Goal: Find specific page/section: Find specific page/section

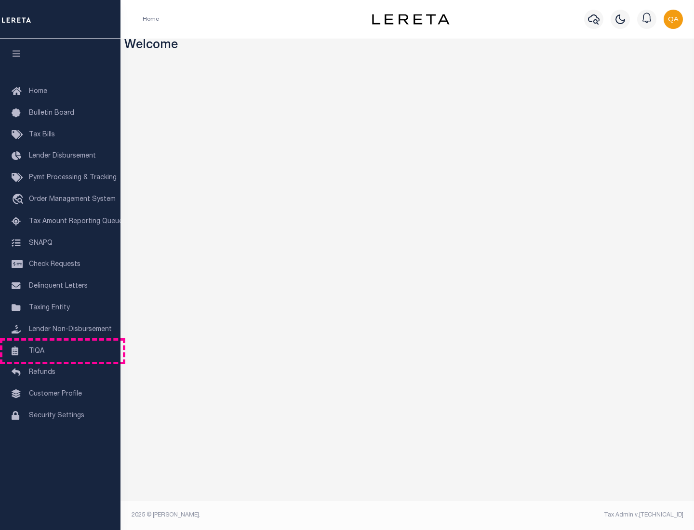
click at [60, 351] on link "TIQA" at bounding box center [60, 352] width 120 height 22
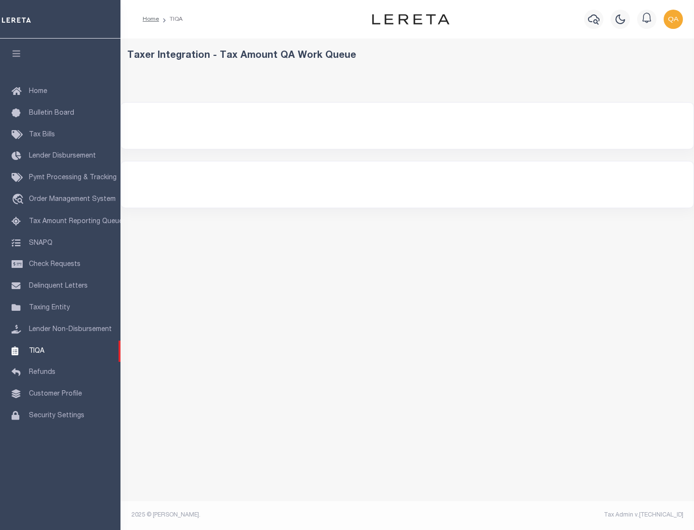
select select "200"
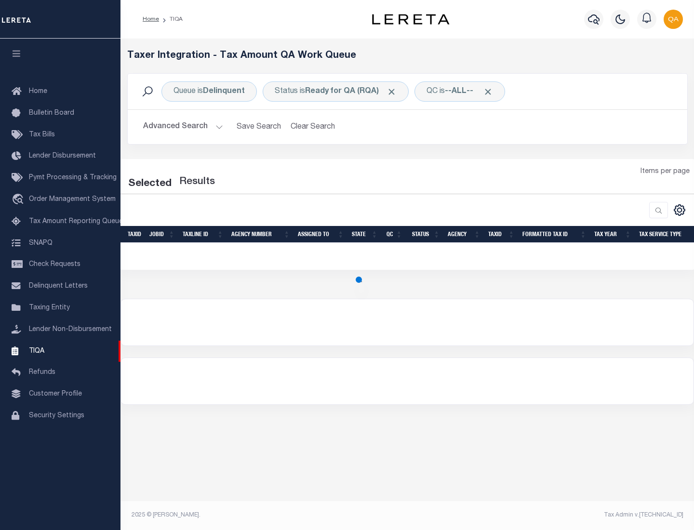
select select "200"
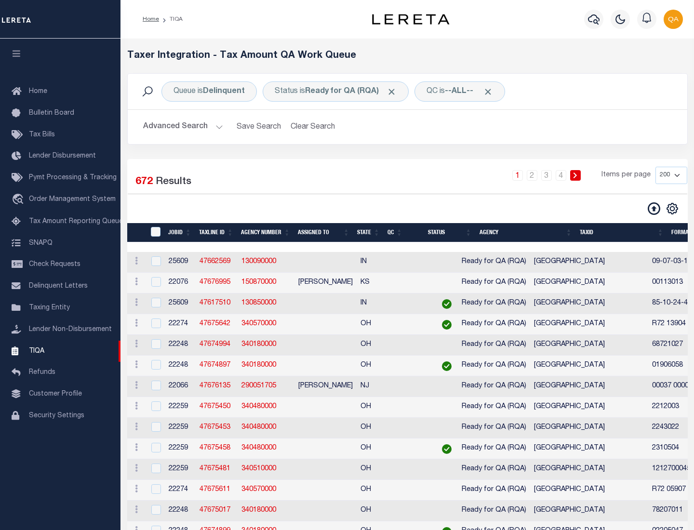
click at [395, 92] on span "Click to Remove" at bounding box center [391, 92] width 10 height 10
